Goal: Find specific page/section: Find specific page/section

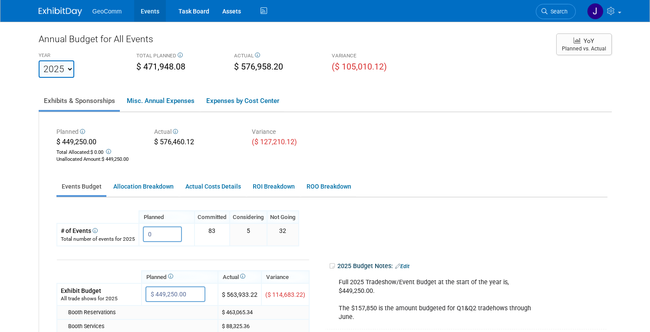
click at [135, 15] on link "Events" at bounding box center [150, 11] width 32 height 22
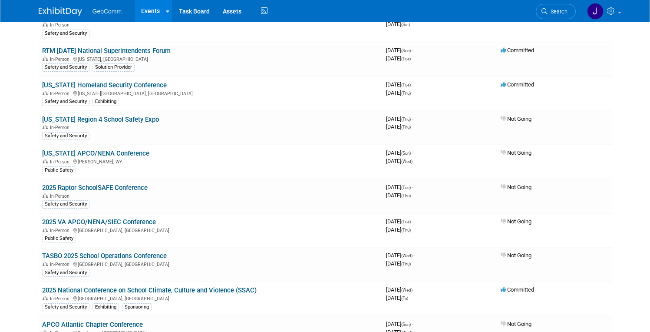
scroll to position [551, 0]
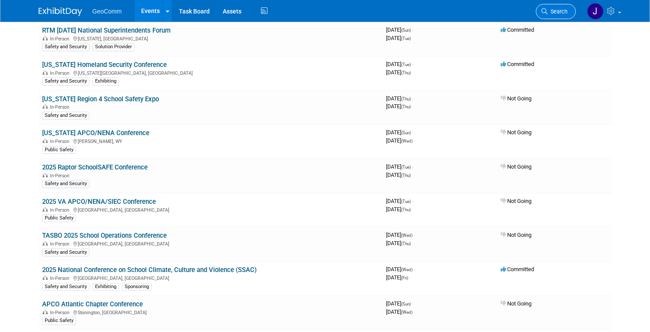
click at [559, 17] on link "Search" at bounding box center [556, 11] width 40 height 15
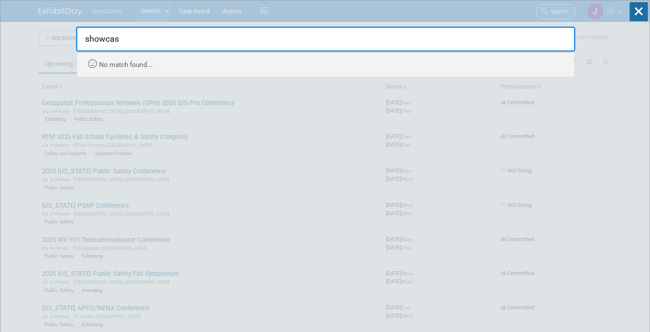
type input "showcase"
drag, startPoint x: 186, startPoint y: 45, endPoint x: 62, endPoint y: 31, distance: 125.0
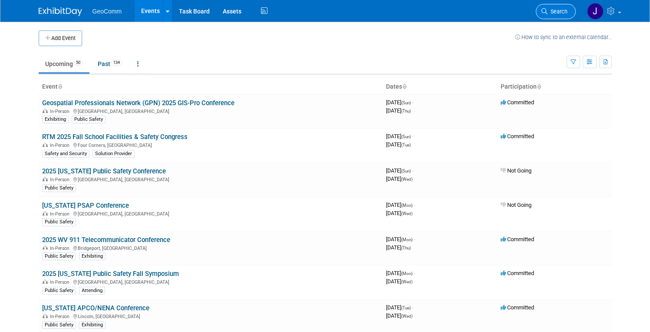
click at [565, 8] on span "Search" at bounding box center [558, 11] width 20 height 7
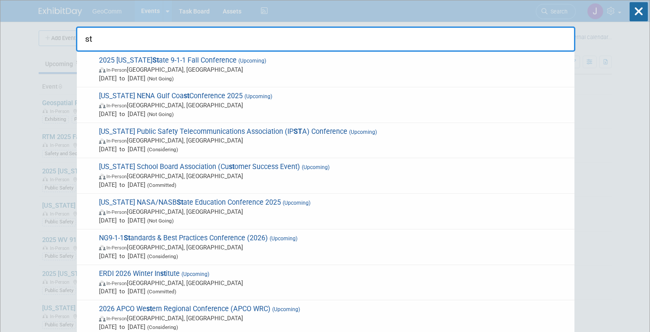
type input "s"
